Goal: Check status: Check status

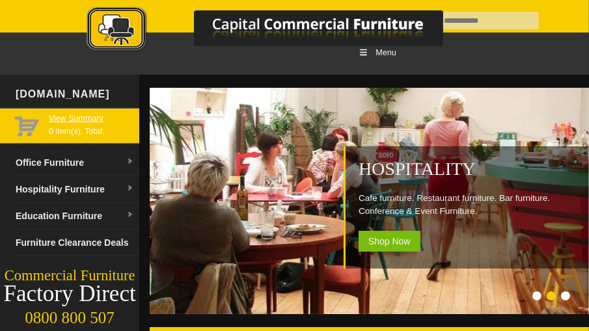
click at [80, 117] on link "View Summary" at bounding box center [91, 118] width 85 height 13
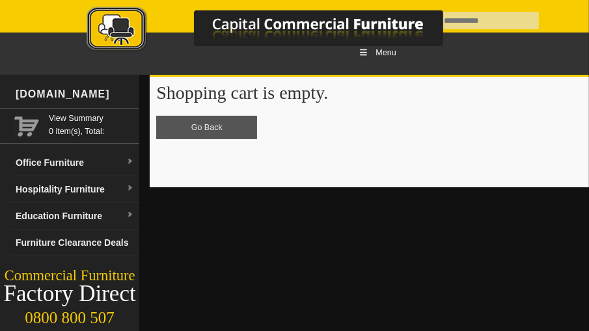
click at [206, 127] on link "Go Back" at bounding box center [206, 127] width 101 height 23
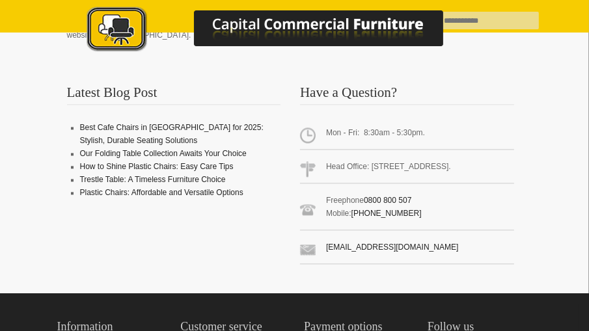
scroll to position [1692, 0]
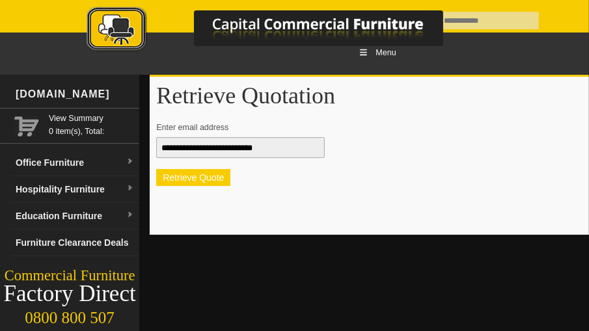
click at [225, 182] on button "Retrieve Quote" at bounding box center [193, 177] width 74 height 17
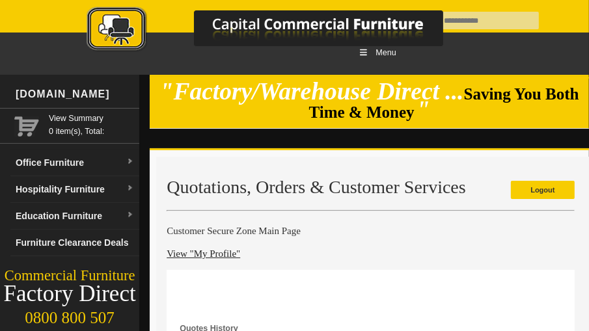
scroll to position [163, 0]
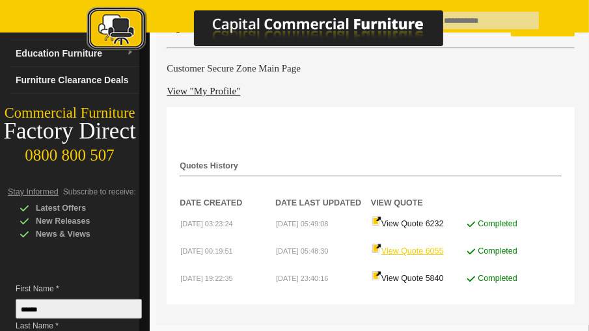
click at [404, 254] on link "View Quote 6055" at bounding box center [408, 251] width 72 height 9
